Goal: Task Accomplishment & Management: Manage account settings

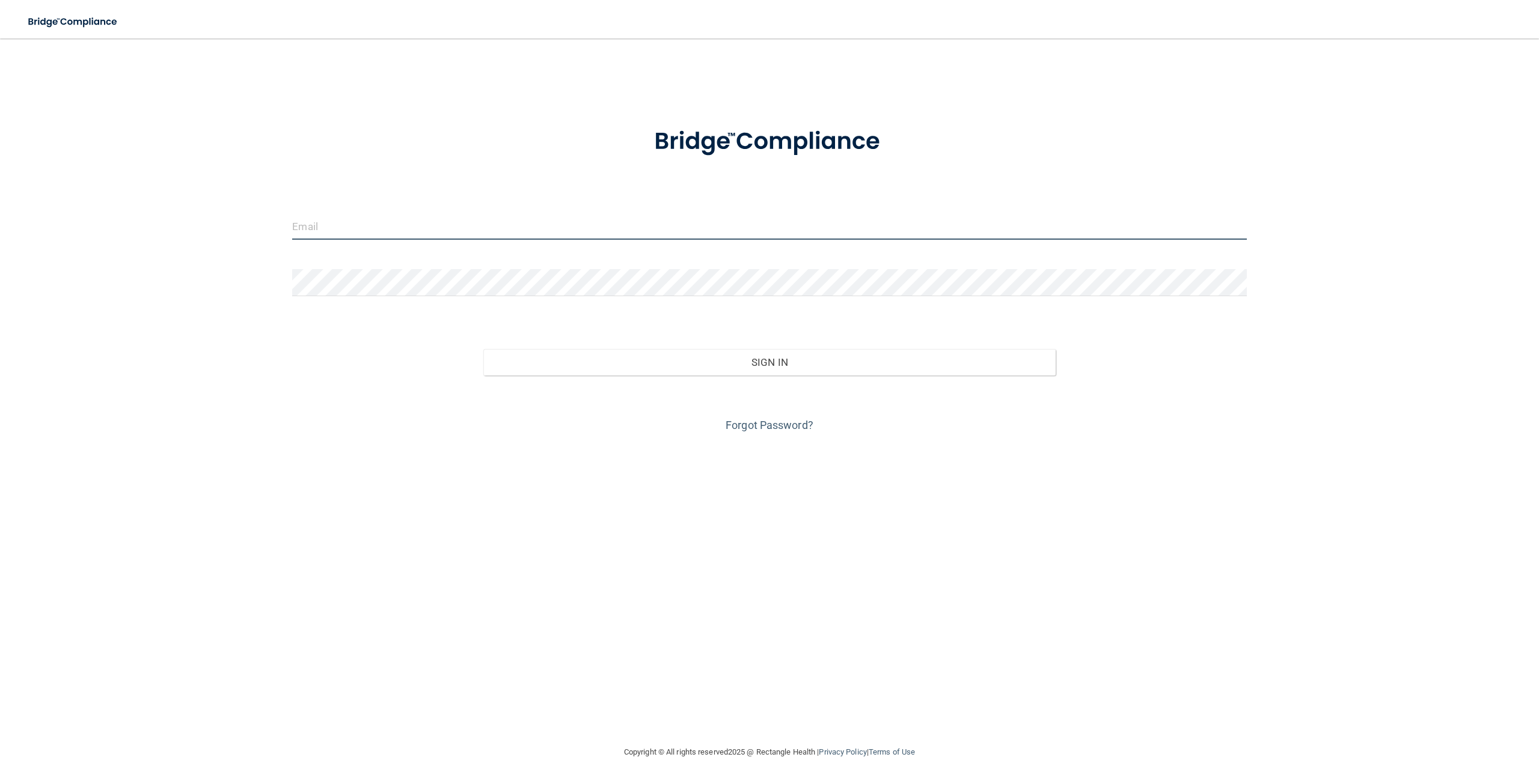
click at [424, 223] on input "email" at bounding box center [769, 226] width 954 height 27
drag, startPoint x: 647, startPoint y: 209, endPoint x: 632, endPoint y: 218, distance: 17.5
click at [632, 218] on input "email" at bounding box center [769, 226] width 954 height 27
paste input "pinecreekdental"
click at [427, 288] on form "pinecreekdental The email address is invalid Invalid email/password. You don't …" at bounding box center [769, 284] width 954 height 347
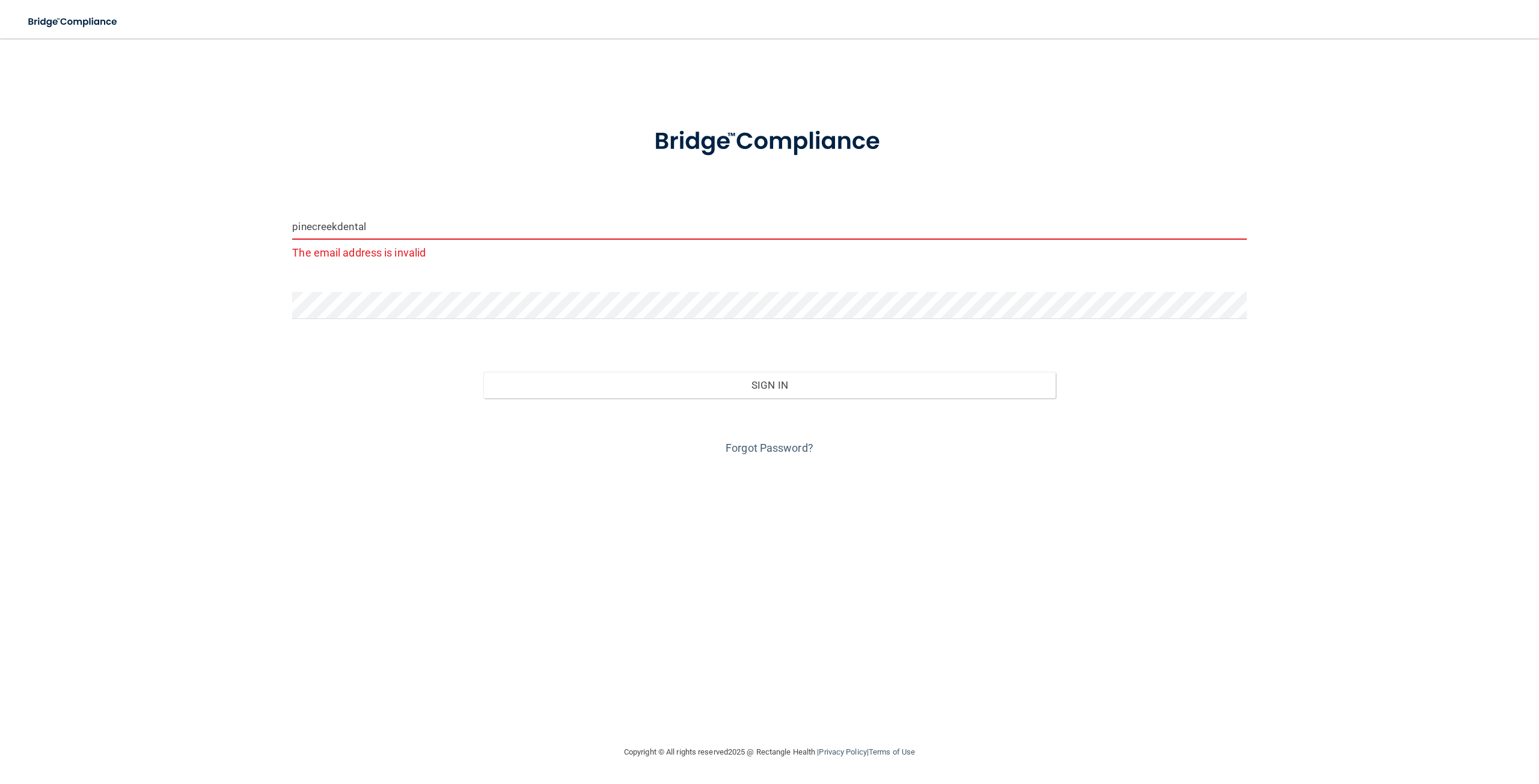
click at [534, 540] on div "pinecreekdental The email address is invalid Invalid email/password. You don't …" at bounding box center [770, 391] width 1491 height 683
click at [381, 218] on input "pinecreekdental" at bounding box center [769, 226] width 954 height 27
drag, startPoint x: 373, startPoint y: 216, endPoint x: 157, endPoint y: 219, distance: 216.0
click at [157, 219] on div "pinecreekdental The email address is invalid Invalid email/password. You don't …" at bounding box center [770, 391] width 1491 height 683
type input "[EMAIL_ADDRESS][DOMAIN_NAME]"
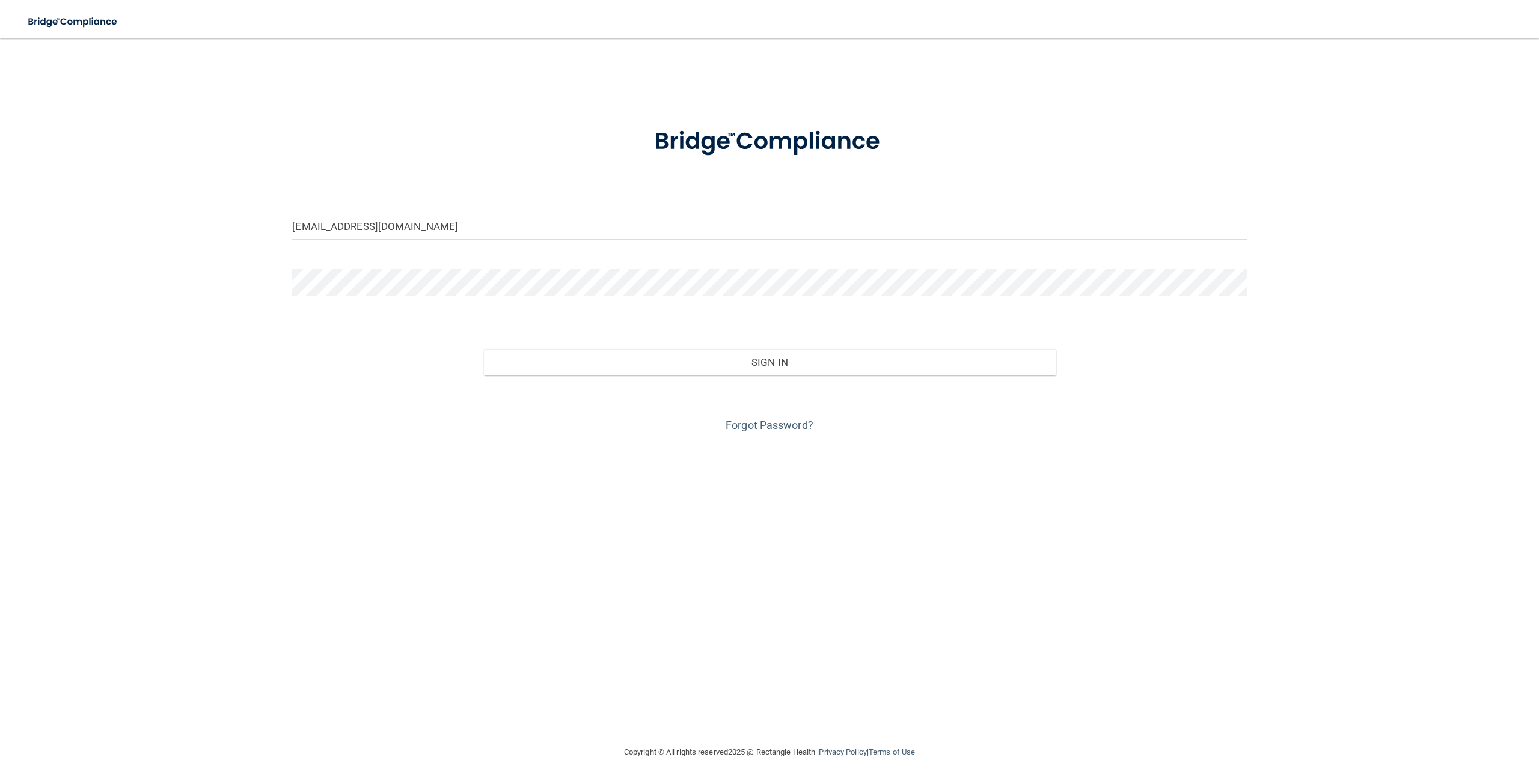
drag, startPoint x: 226, startPoint y: 407, endPoint x: 653, endPoint y: 343, distance: 431.8
click at [241, 403] on div "[EMAIL_ADDRESS][DOMAIN_NAME] Invalid email/password. You don't have permission …" at bounding box center [770, 391] width 1491 height 683
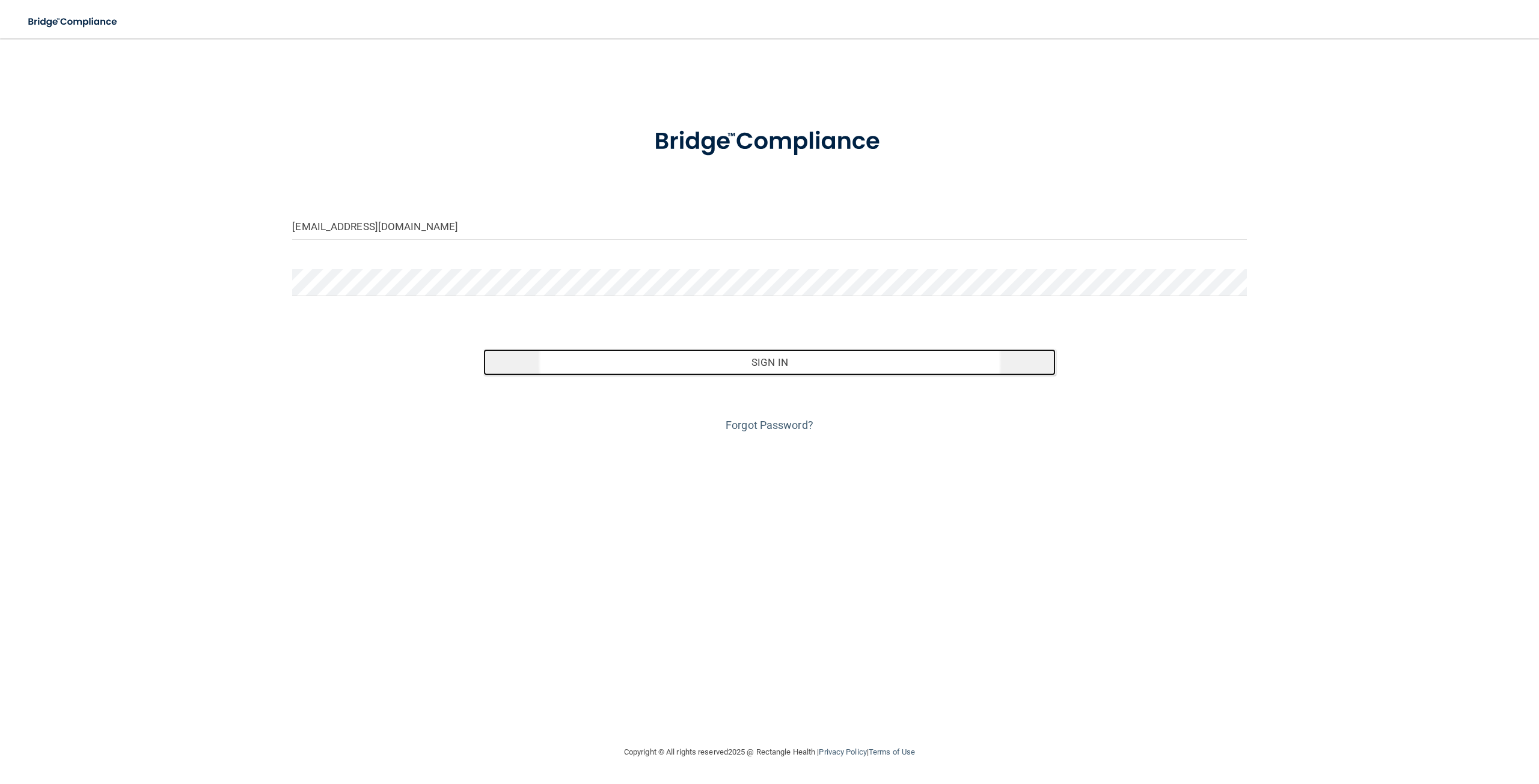
click at [792, 365] on button "Sign In" at bounding box center [769, 362] width 572 height 27
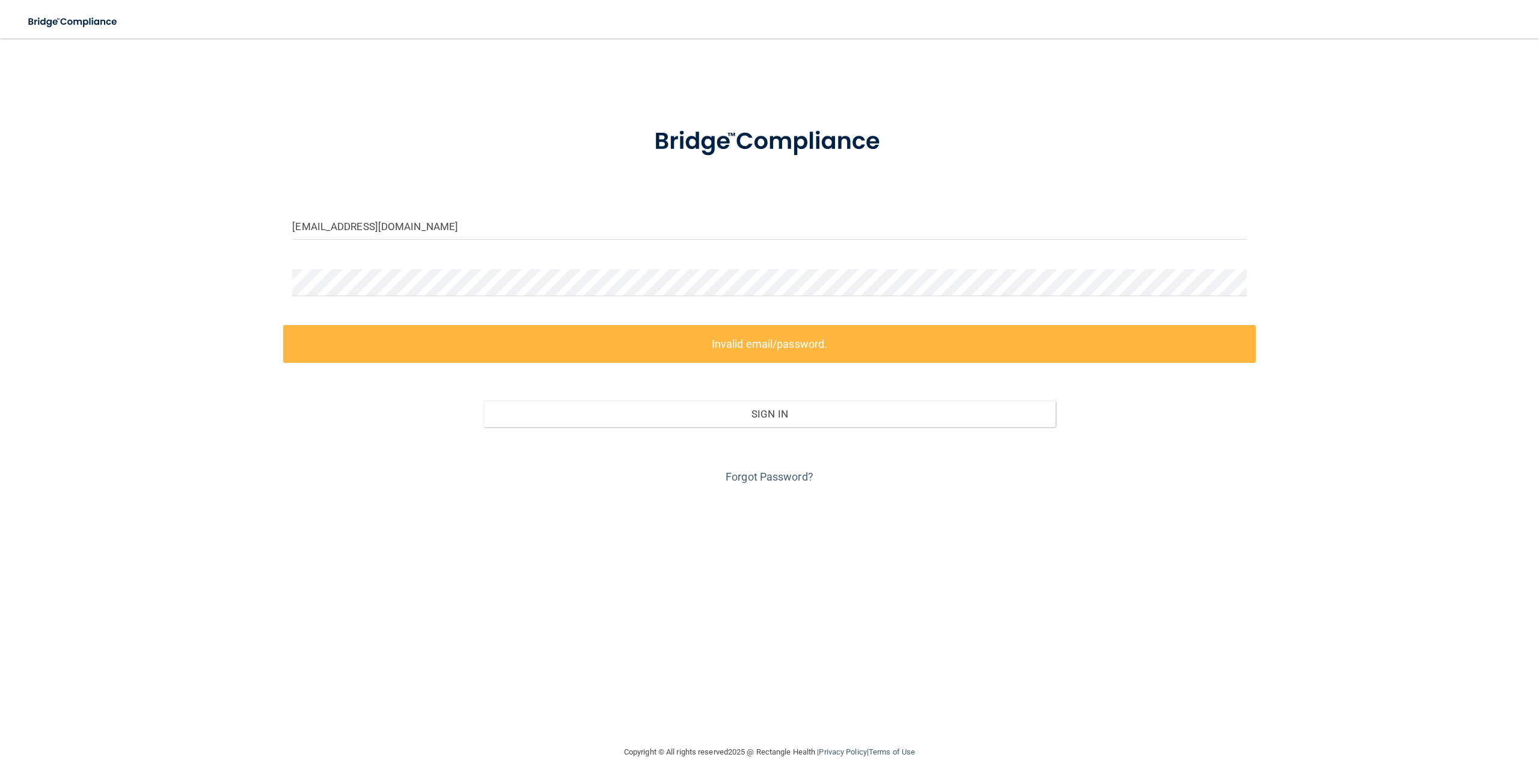
click at [1381, 289] on div "[EMAIL_ADDRESS][DOMAIN_NAME] Invalid email/password. You don't have permission …" at bounding box center [770, 391] width 1491 height 683
click at [742, 552] on div "[EMAIL_ADDRESS][DOMAIN_NAME] Invalid email/password. You don't have permission …" at bounding box center [770, 391] width 1491 height 683
click at [374, 498] on div "[EMAIL_ADDRESS][DOMAIN_NAME] Invalid email/password. You don't have permission …" at bounding box center [770, 391] width 1491 height 683
click at [112, 287] on div "[EMAIL_ADDRESS][DOMAIN_NAME] Invalid email/password. You don't have permission …" at bounding box center [770, 391] width 1491 height 683
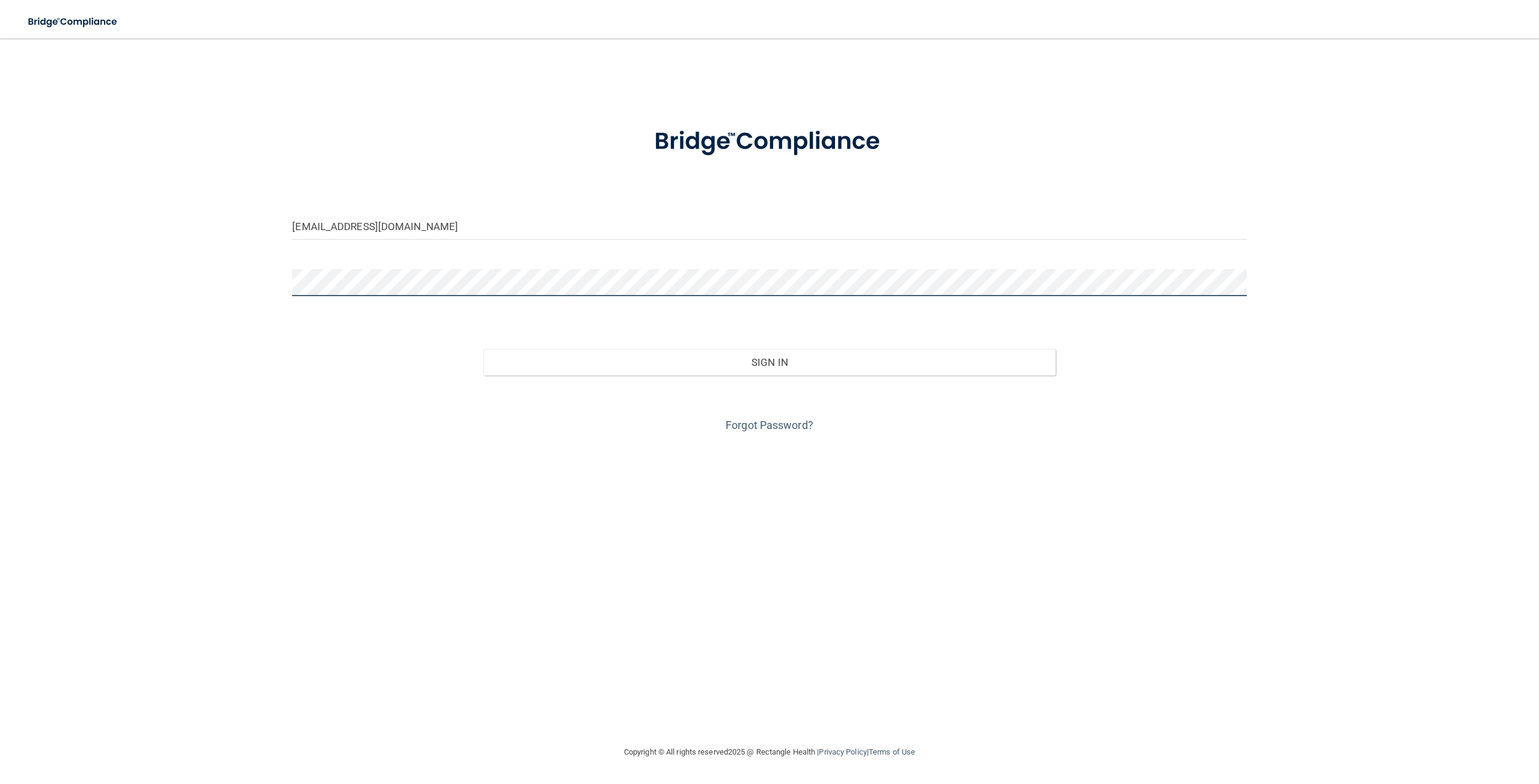
click at [483, 349] on button "Sign In" at bounding box center [769, 362] width 572 height 27
